Goal: Navigation & Orientation: Go to known website

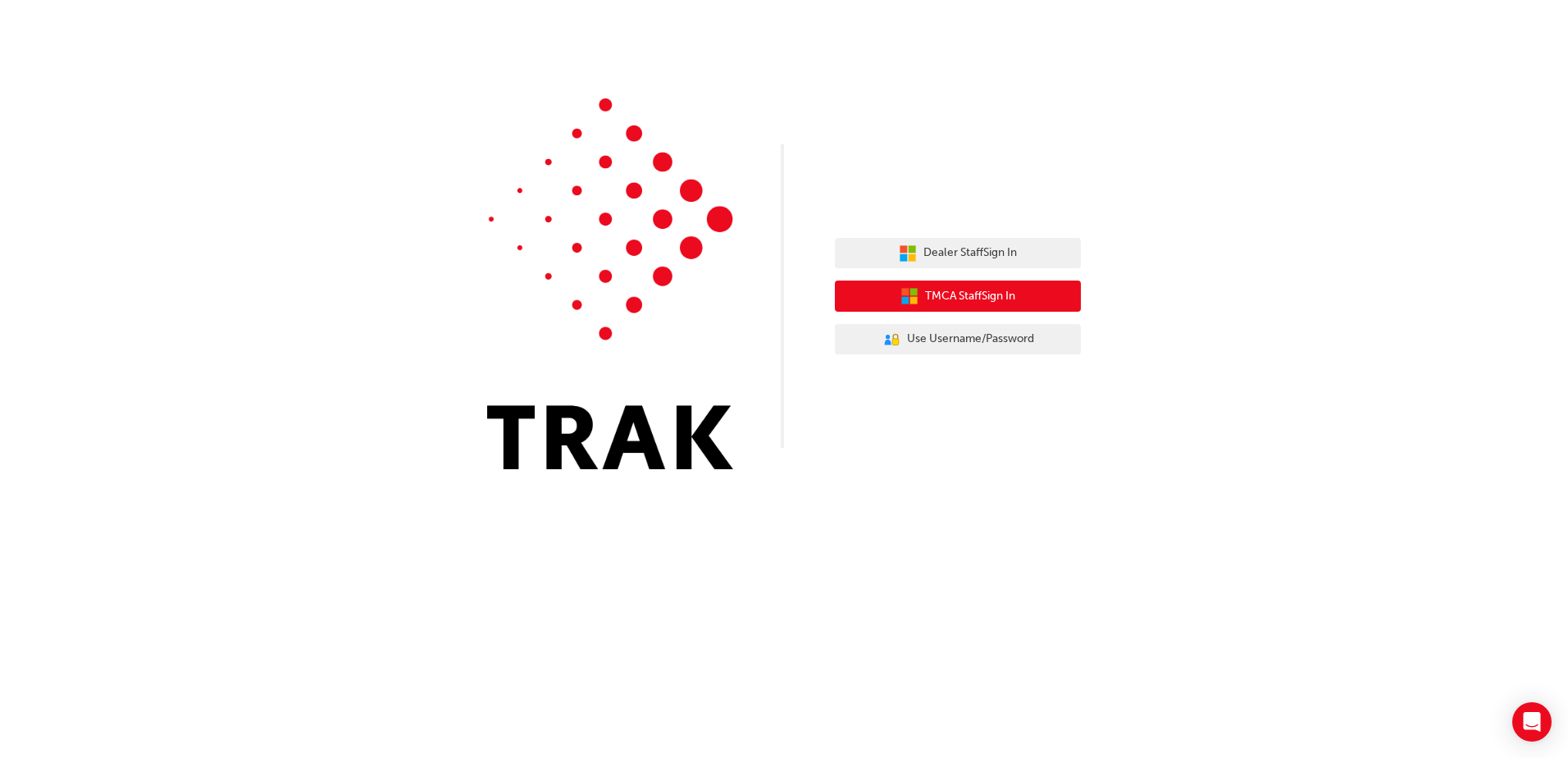
click at [991, 288] on span "TMCA Staff Sign In" at bounding box center [970, 296] width 90 height 19
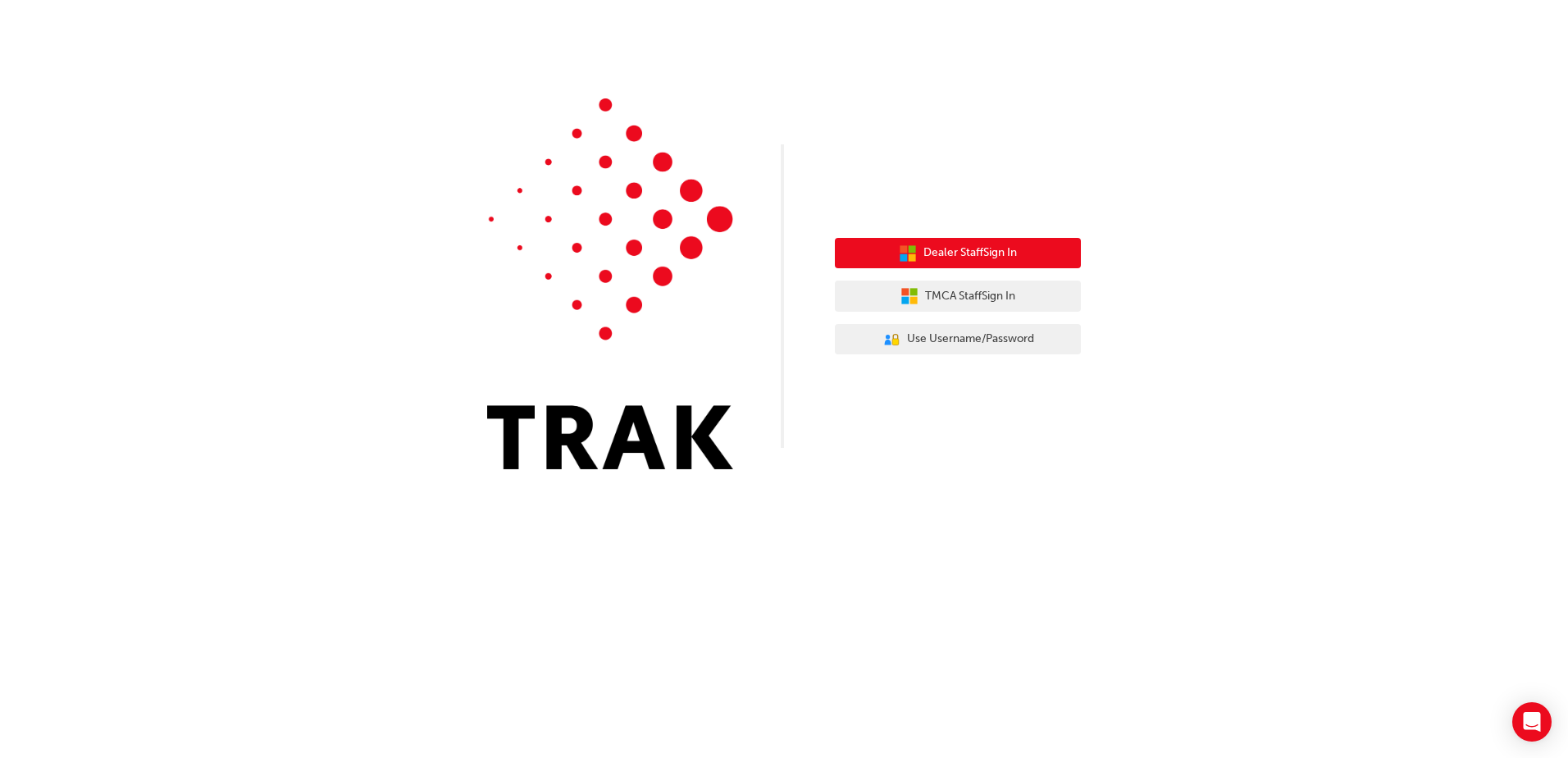
click at [943, 256] on span "Dealer Staff Sign In" at bounding box center [971, 252] width 93 height 19
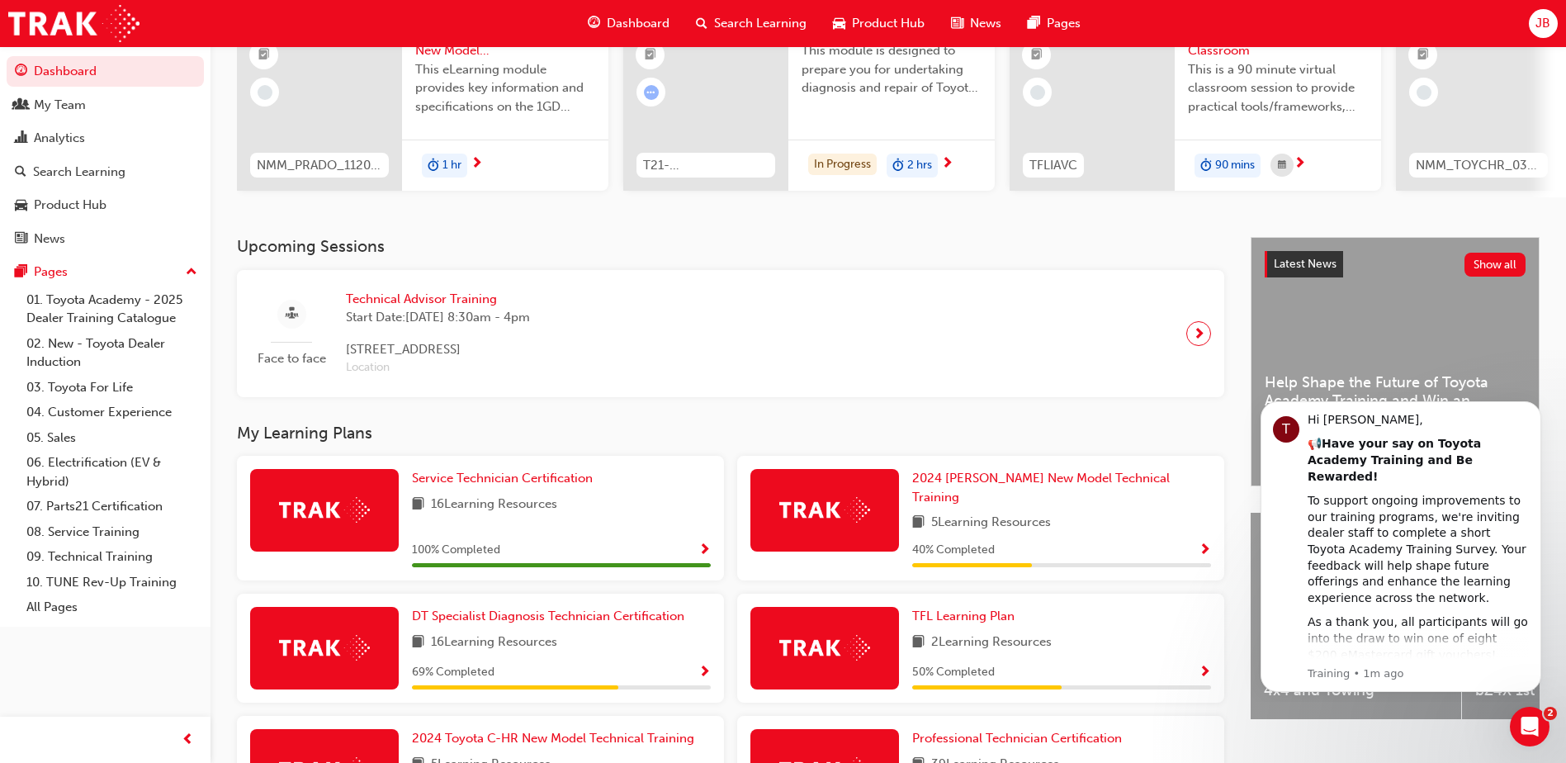
scroll to position [248, 0]
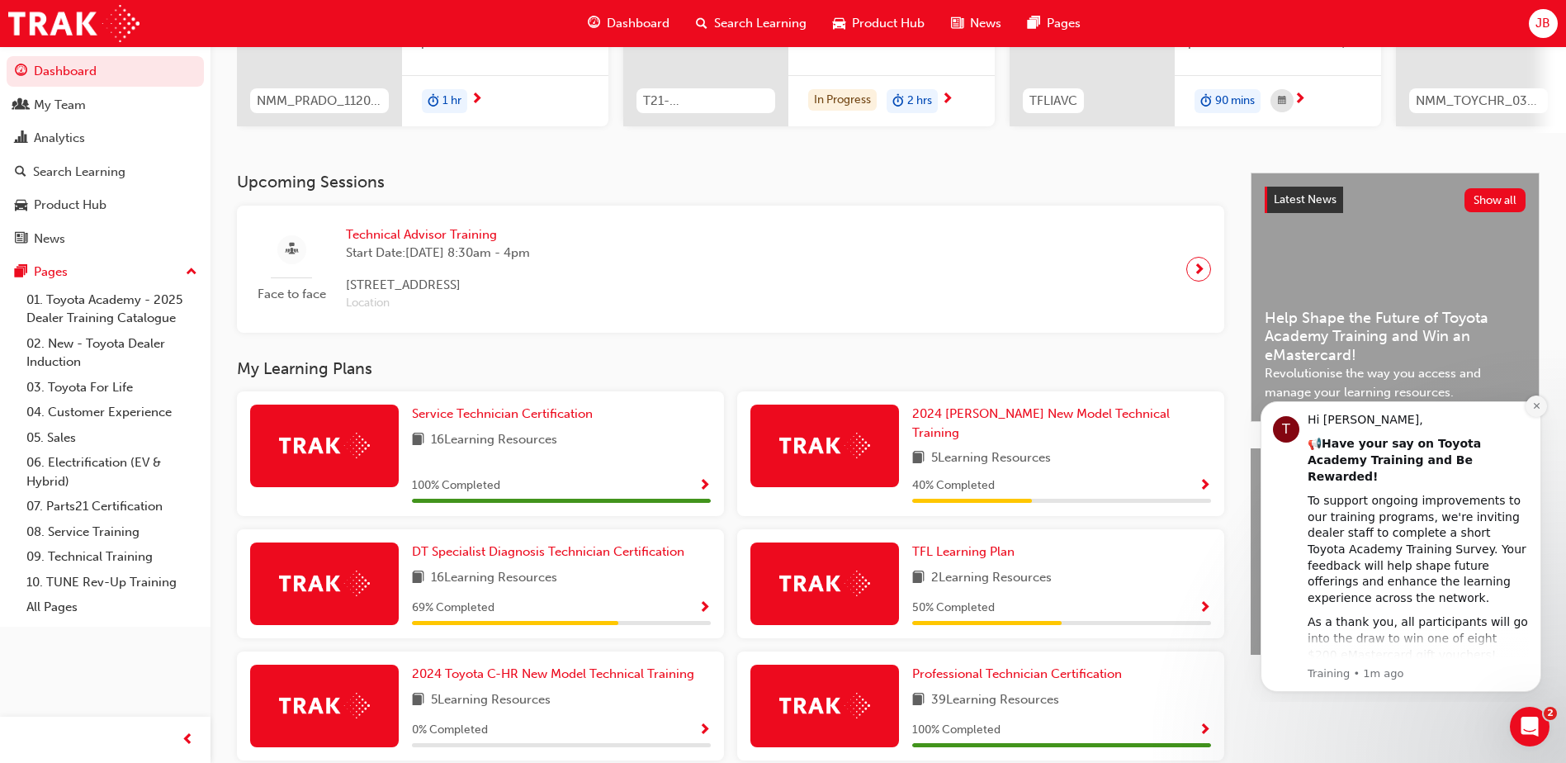
drag, startPoint x: 1536, startPoint y: 405, endPoint x: 2781, endPoint y: 791, distance: 1303.5
click at [1536, 405] on icon "Dismiss notification" at bounding box center [1536, 405] width 9 height 9
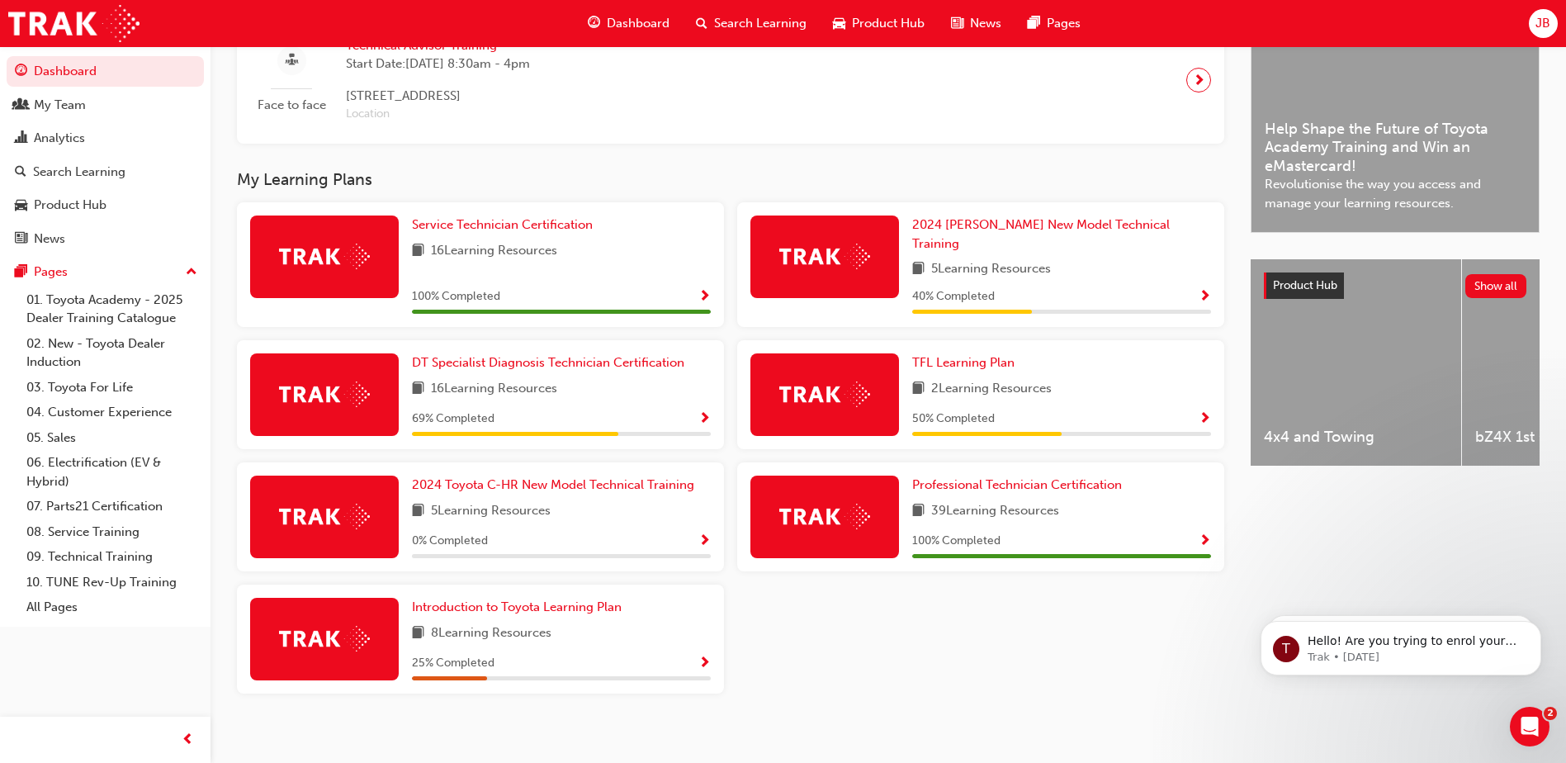
scroll to position [439, 0]
